Goal: Task Accomplishment & Management: Use online tool/utility

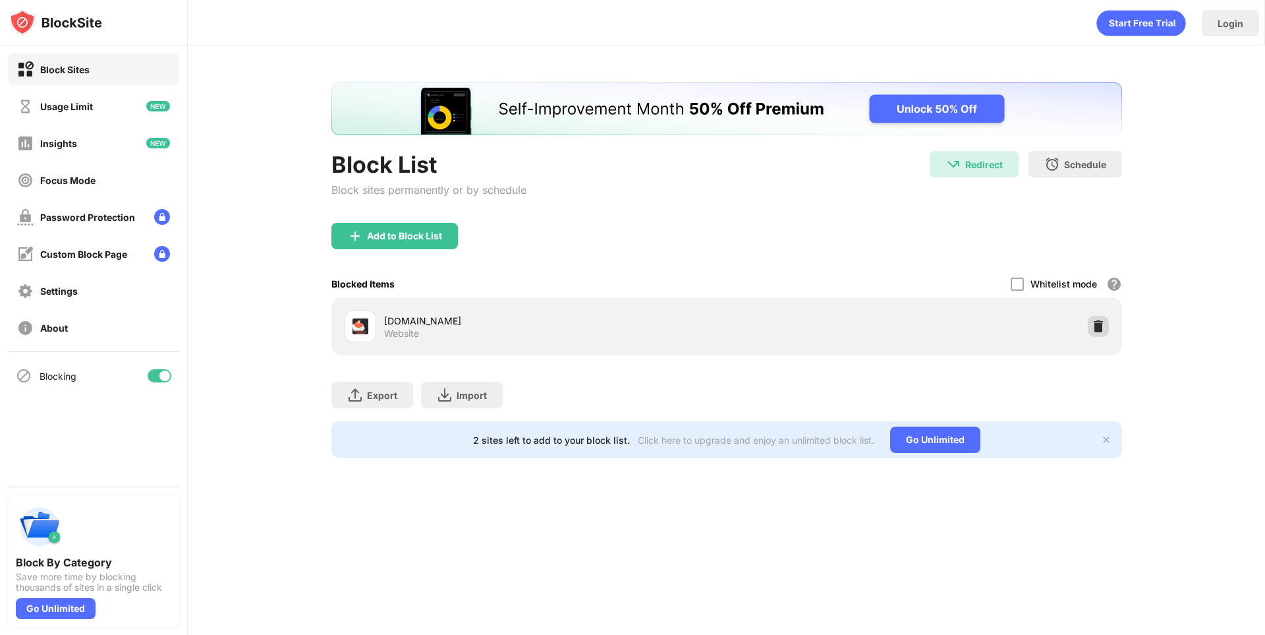
click at [1093, 324] on img at bounding box center [1098, 326] width 13 height 13
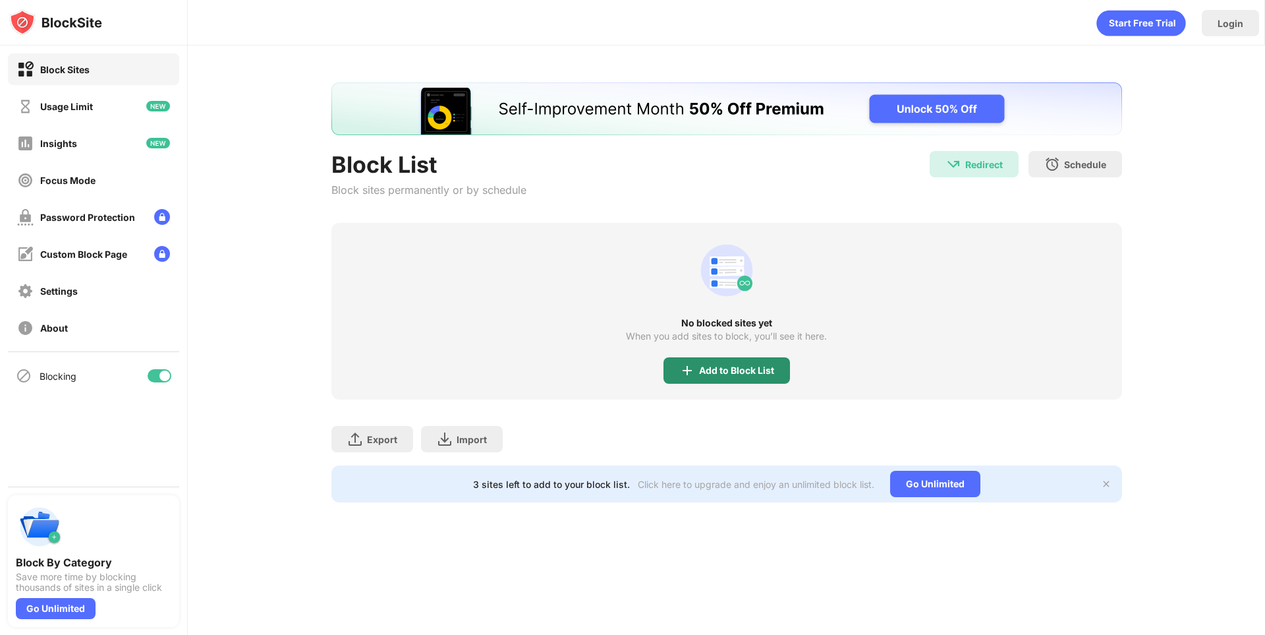
click at [705, 368] on div "Add to Block List" at bounding box center [736, 370] width 75 height 11
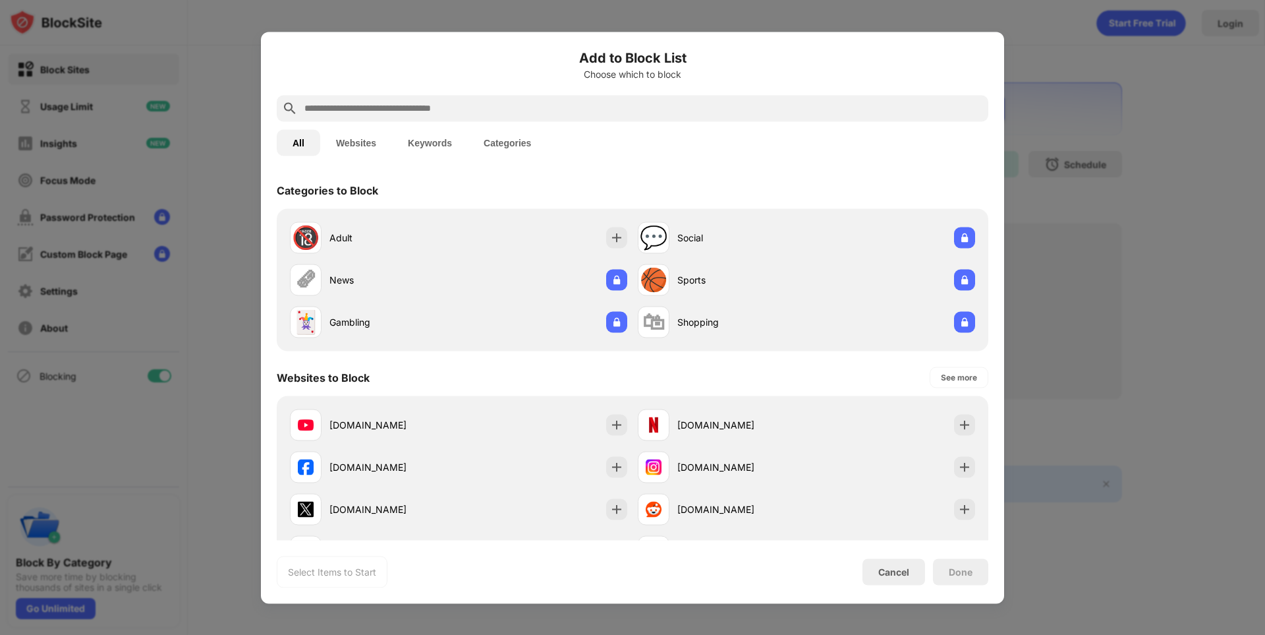
click at [557, 109] on input "text" at bounding box center [643, 108] width 680 height 16
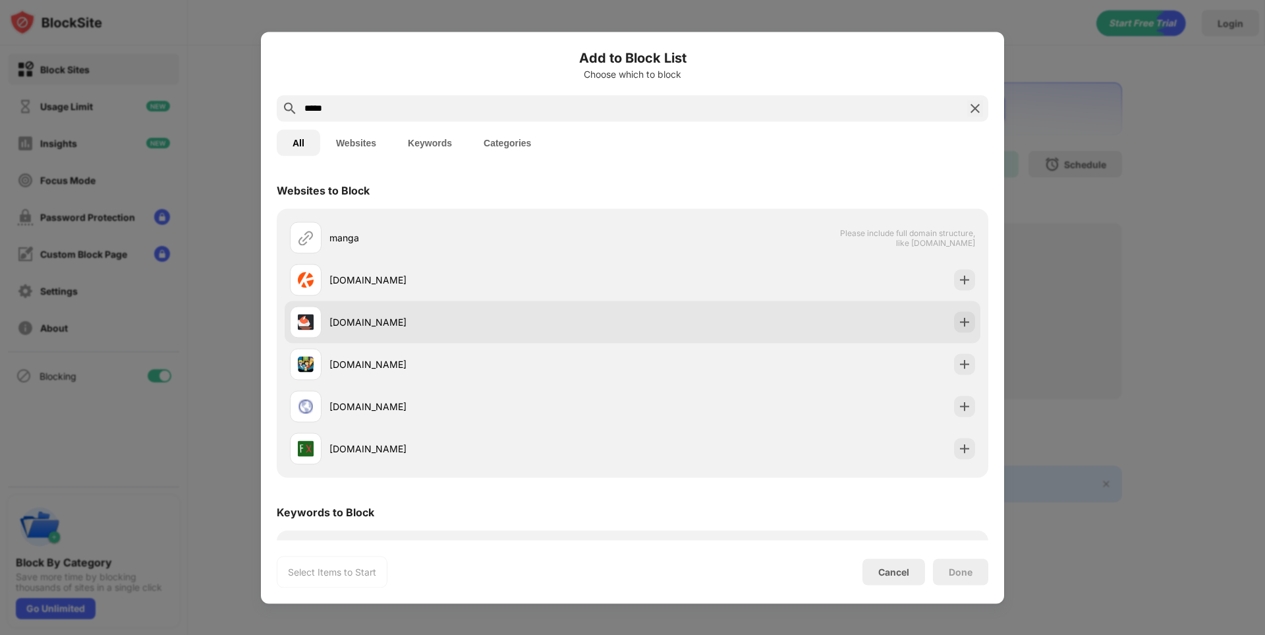
type input "*****"
click at [484, 321] on div "[DOMAIN_NAME]" at bounding box center [480, 322] width 303 height 14
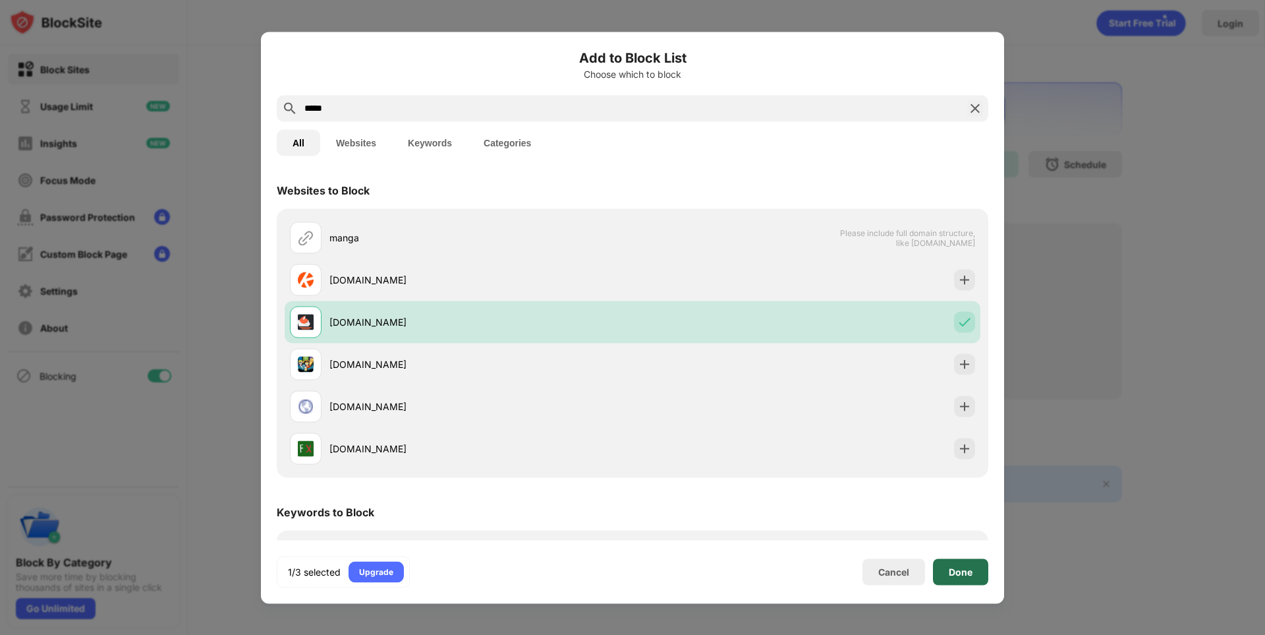
click at [966, 559] on div "Done" at bounding box center [960, 571] width 55 height 26
